Goal: Transaction & Acquisition: Purchase product/service

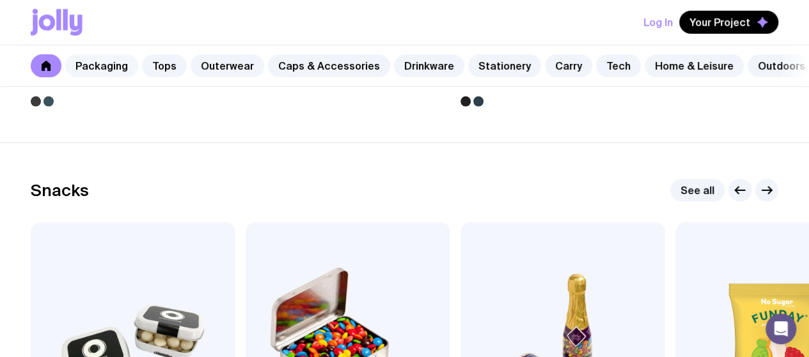
scroll to position [4131, 0]
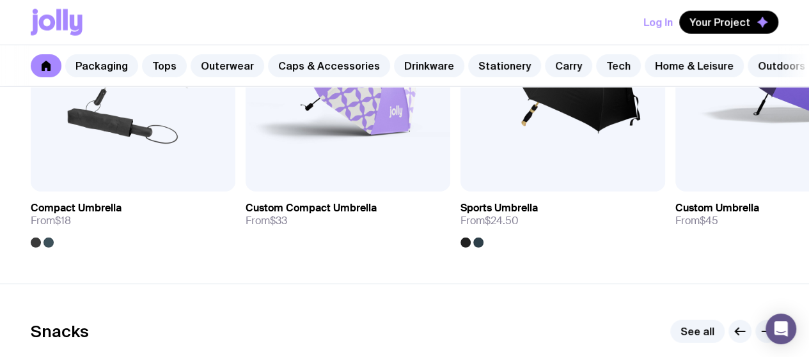
click at [48, 61] on icon at bounding box center [46, 66] width 10 height 10
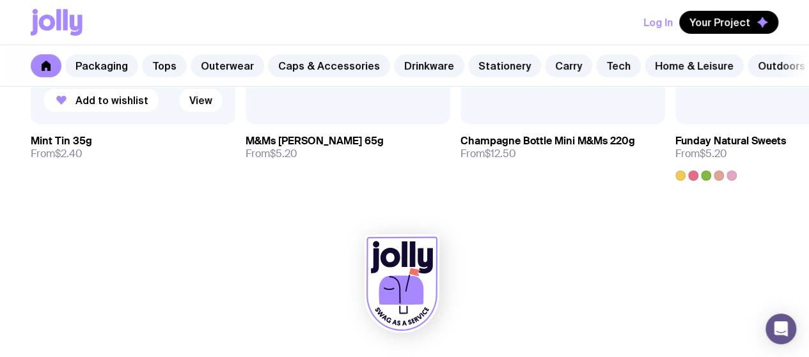
scroll to position [4642, 0]
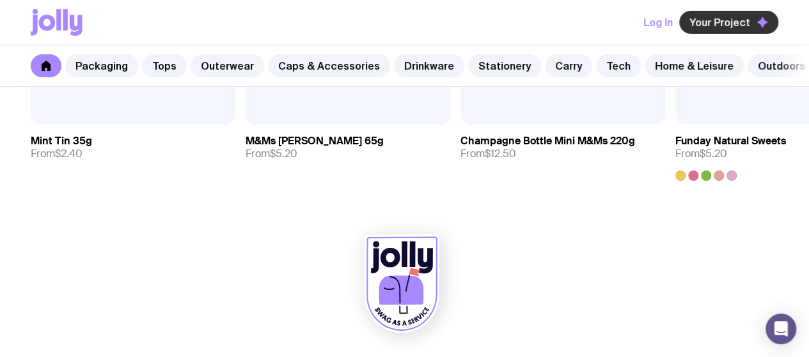
click at [729, 26] on span "Your Project" at bounding box center [719, 22] width 61 height 13
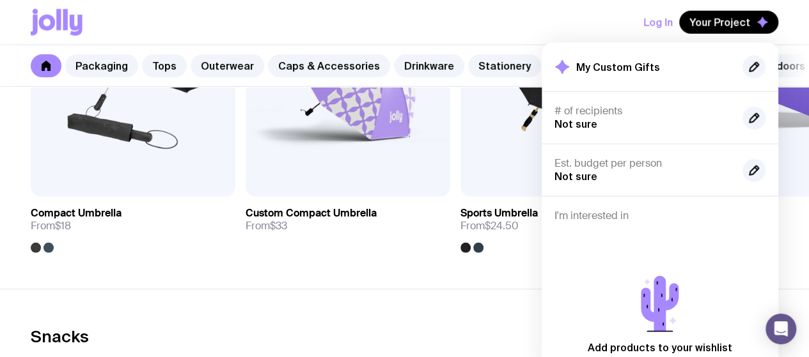
scroll to position [3939, 0]
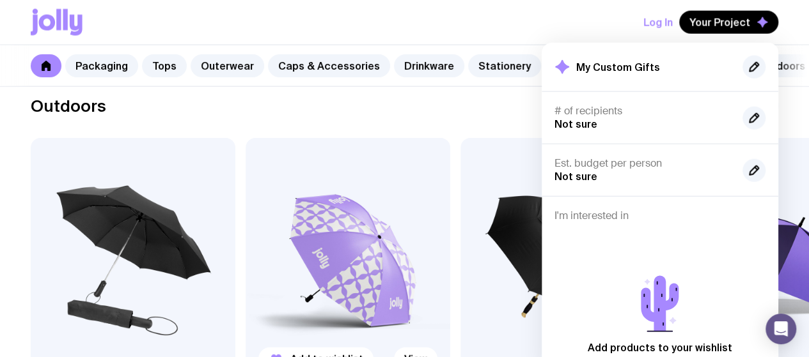
click at [426, 265] on img at bounding box center [347, 260] width 205 height 245
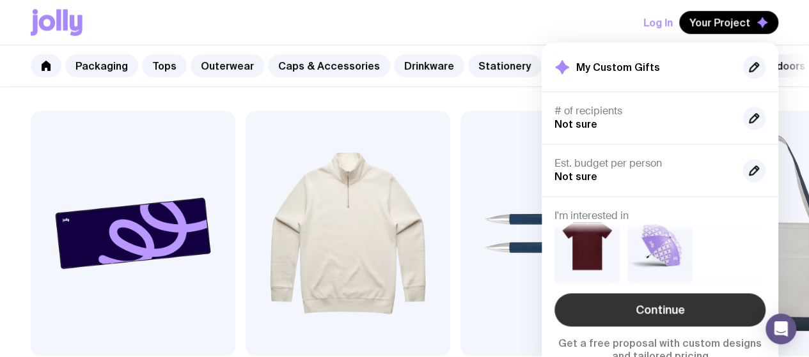
scroll to position [575, 0]
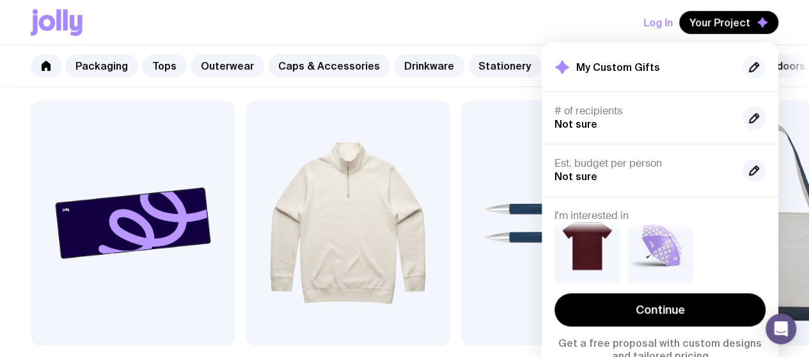
click at [759, 63] on icon "button" at bounding box center [753, 66] width 15 height 15
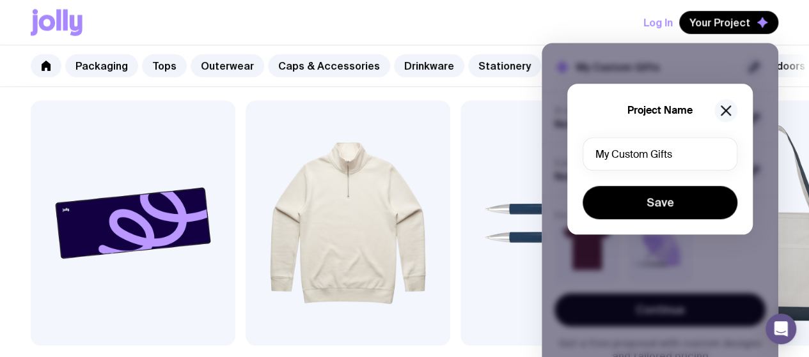
click at [729, 108] on icon "button" at bounding box center [725, 110] width 15 height 15
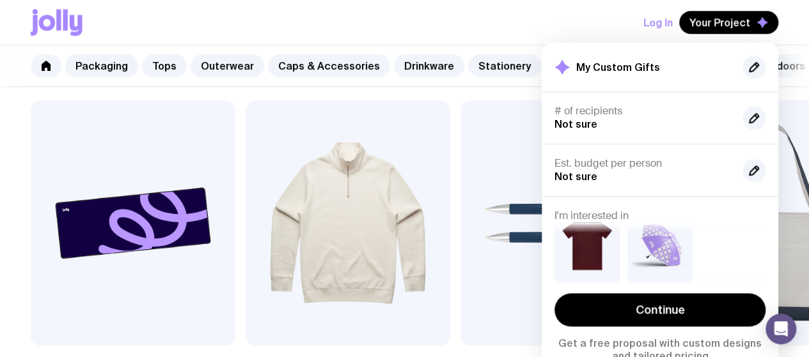
click at [689, 125] on div "# of recipients Not sure" at bounding box center [643, 118] width 178 height 26
click at [54, 23] on icon at bounding box center [47, 23] width 17 height 16
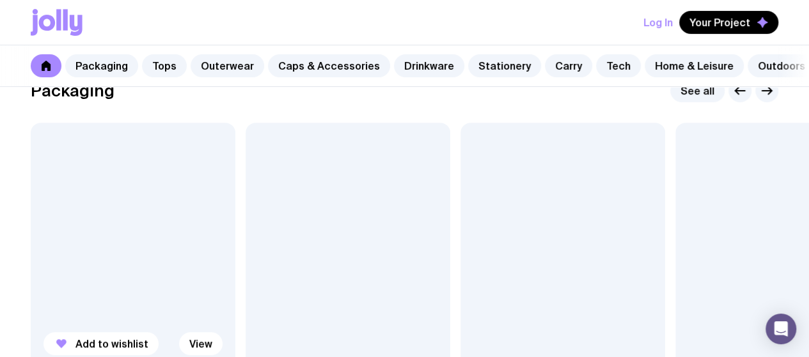
scroll to position [320, 0]
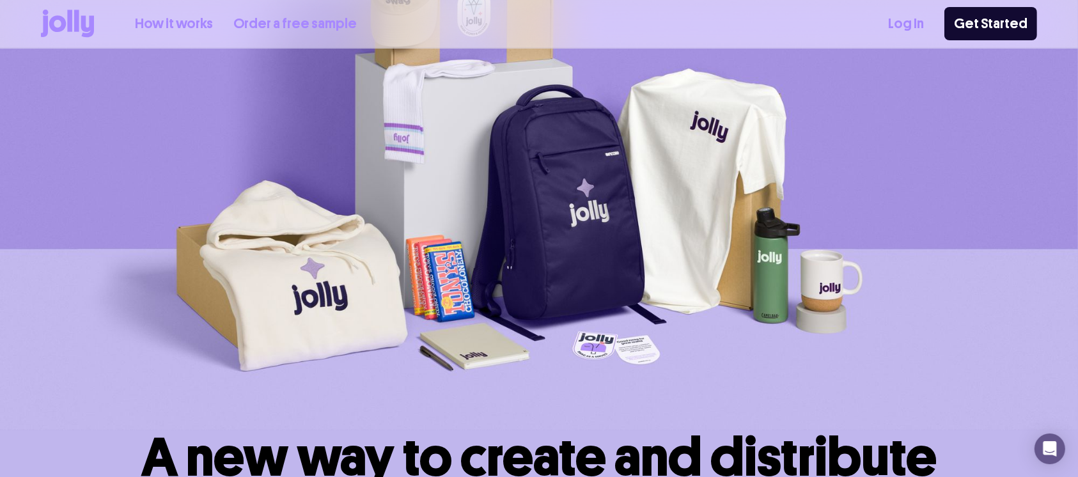
scroll to position [426, 0]
